Goal: Information Seeking & Learning: Learn about a topic

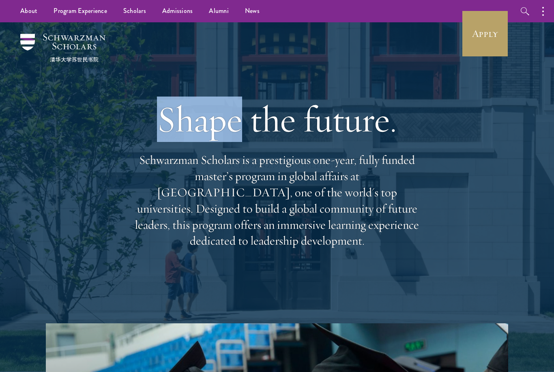
drag, startPoint x: 163, startPoint y: 127, endPoint x: 238, endPoint y: 131, distance: 75.1
click at [238, 131] on h1 "Shape the future." at bounding box center [277, 119] width 292 height 45
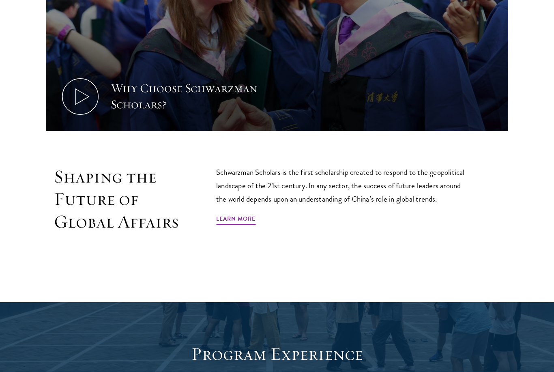
scroll to position [452, 0]
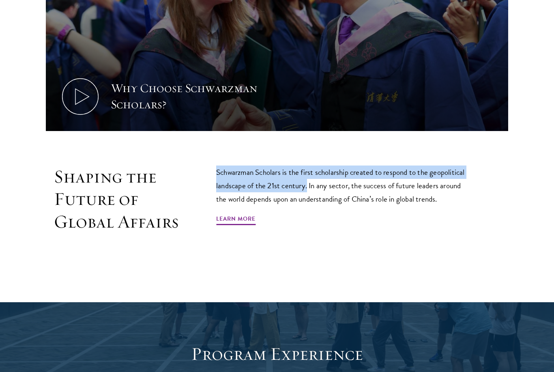
drag, startPoint x: 308, startPoint y: 185, endPoint x: 211, endPoint y: 174, distance: 97.2
click at [211, 174] on div "Shaping the Future of Global Affairs Schwarzman Scholars is the first scholarsh…" at bounding box center [277, 218] width 463 height 104
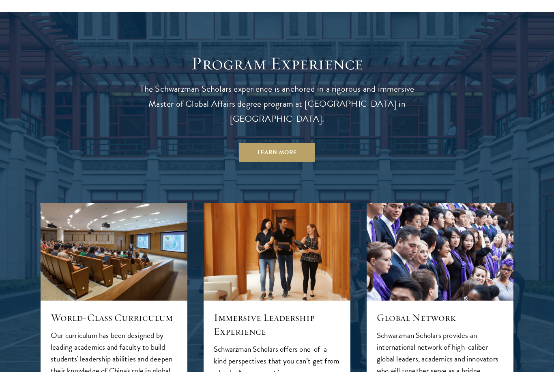
scroll to position [743, 0]
drag, startPoint x: 233, startPoint y: 87, endPoint x: 342, endPoint y: 87, distance: 108.7
click at [343, 93] on p "The Schwarzman Scholars experience is anchored in a rigorous and immersive Mast…" at bounding box center [277, 104] width 292 height 45
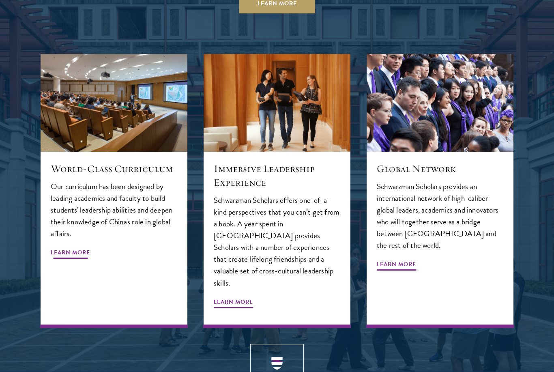
scroll to position [892, 0]
click at [82, 247] on span "Learn More" at bounding box center [70, 253] width 39 height 13
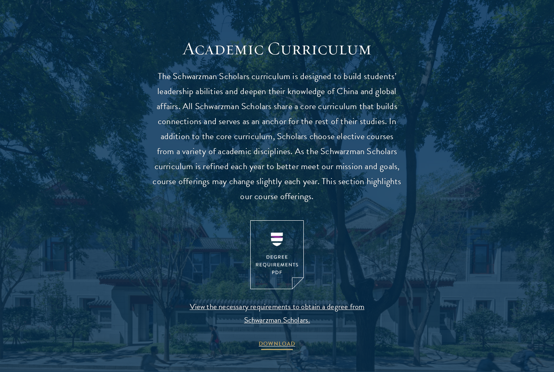
scroll to position [704, 0]
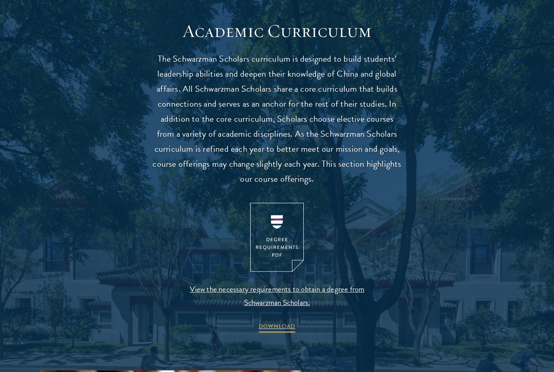
click at [267, 287] on span "View the necessary requirements to obtain a degree from Schwarzman Scholars." at bounding box center [277, 295] width 191 height 27
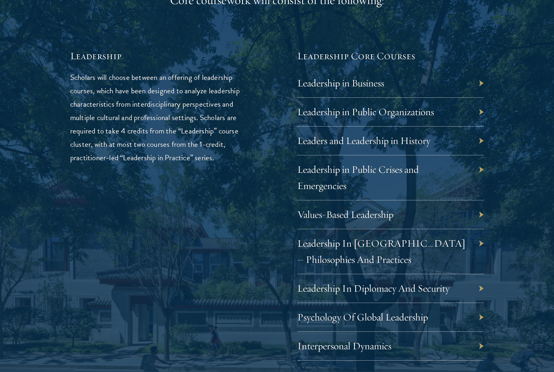
scroll to position [1318, 0]
click at [334, 77] on link "Leadership in Business" at bounding box center [346, 83] width 87 height 13
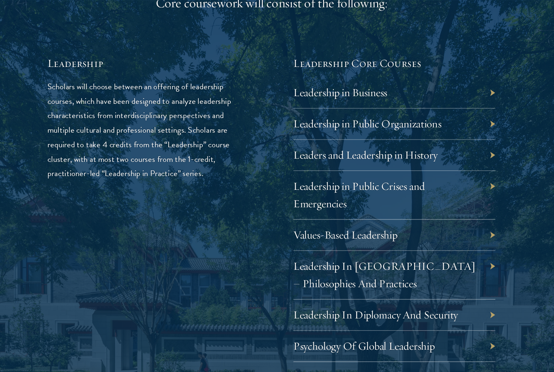
scroll to position [1309, 0]
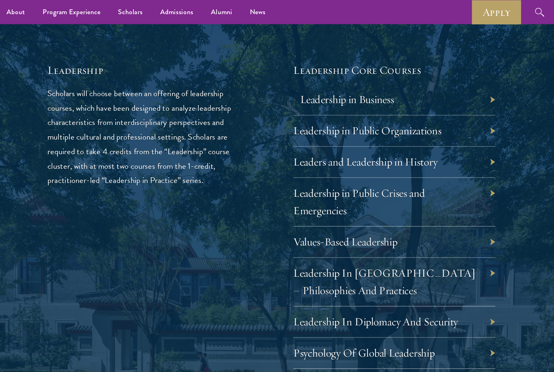
click at [317, 90] on link "Leadership in Business" at bounding box center [346, 92] width 87 height 13
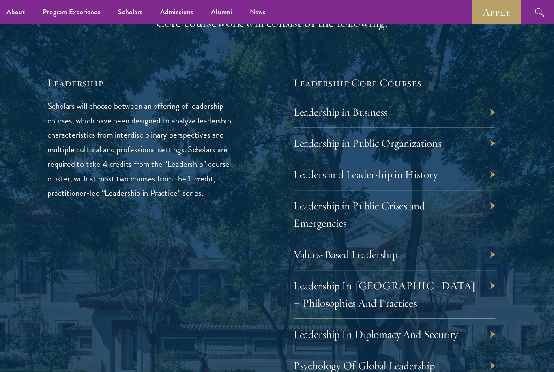
scroll to position [1297, 0]
click at [303, 159] on link "Leaders and Leadership in History" at bounding box center [369, 161] width 133 height 13
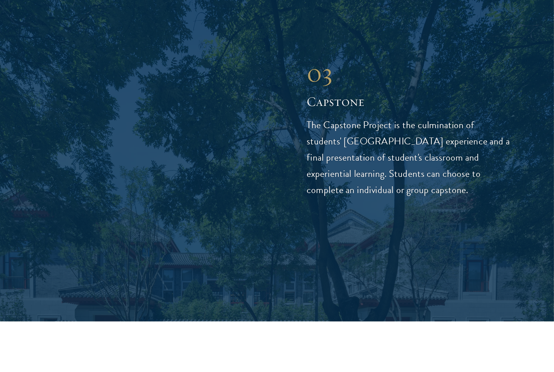
scroll to position [2845, 0]
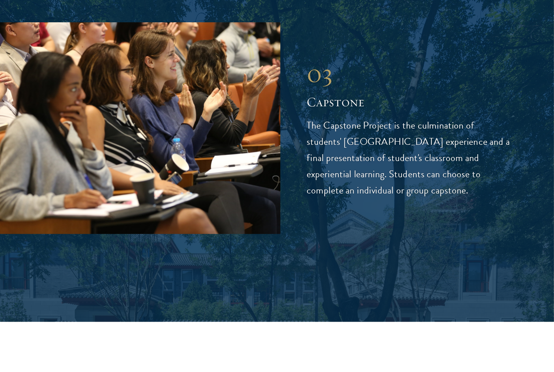
click at [323, 148] on div "03 Capstone 03 Capstone The Capstone Project is the culmination of students' Sc…" at bounding box center [277, 123] width 473 height 196
click at [326, 63] on div "03 Capstone The Capstone Project is the culmination of students' Schwarzman Col…" at bounding box center [420, 122] width 188 height 131
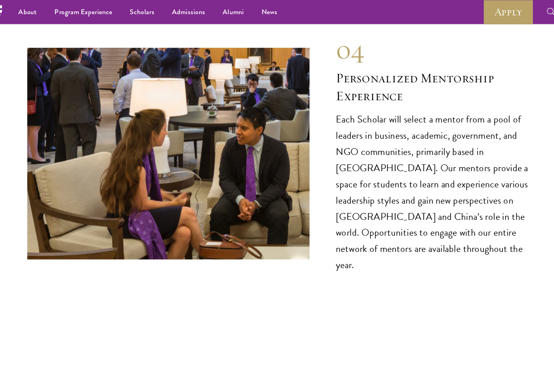
scroll to position [4087, 0]
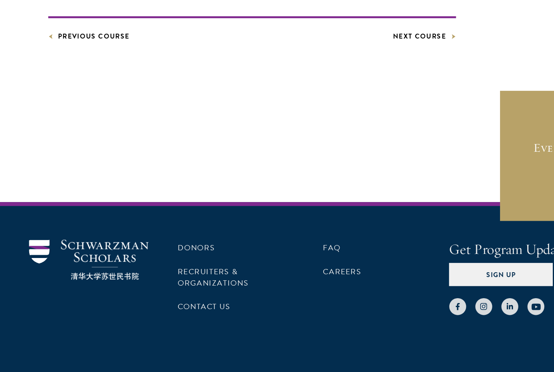
scroll to position [636, 0]
